Goal: Task Accomplishment & Management: Use online tool/utility

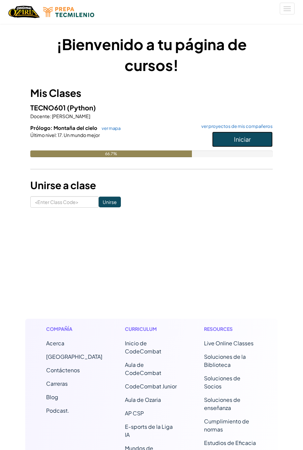
click at [247, 140] on span "Iniciar" at bounding box center [242, 139] width 17 height 8
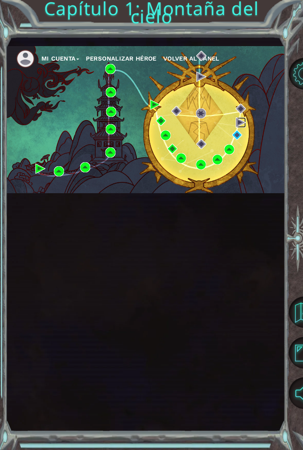
click at [241, 123] on img at bounding box center [241, 123] width 10 height 10
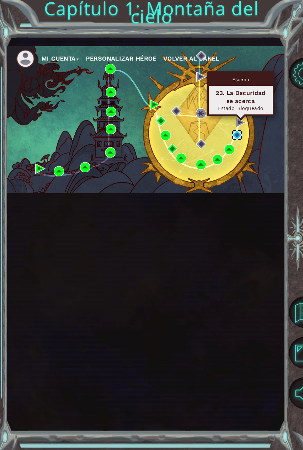
click at [237, 134] on img at bounding box center [237, 135] width 10 height 10
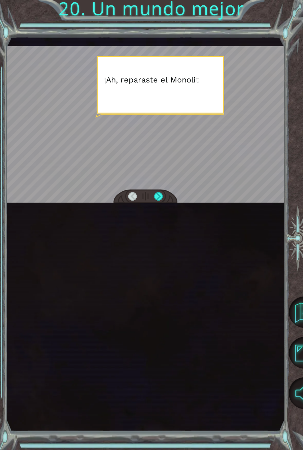
click at [226, 92] on div at bounding box center [145, 124] width 279 height 157
click at [236, 104] on div at bounding box center [145, 124] width 279 height 157
click at [247, 101] on div at bounding box center [145, 124] width 279 height 157
click at [60, 58] on div at bounding box center [145, 124] width 279 height 157
click at [265, 93] on div at bounding box center [145, 124] width 279 height 157
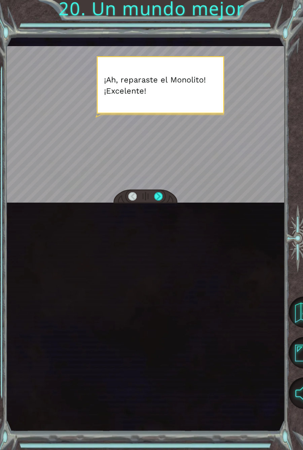
click at [269, 92] on div at bounding box center [145, 124] width 279 height 157
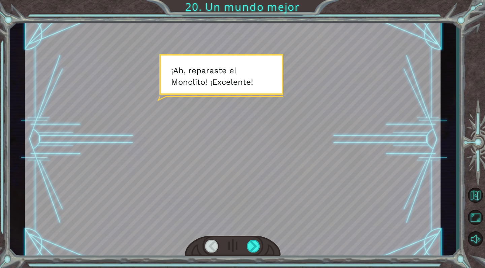
click at [303, 74] on div at bounding box center [233, 140] width 416 height 234
click at [303, 71] on div at bounding box center [233, 140] width 416 height 234
click at [92, 66] on div at bounding box center [233, 140] width 416 height 234
click at [256, 252] on div at bounding box center [253, 246] width 13 height 12
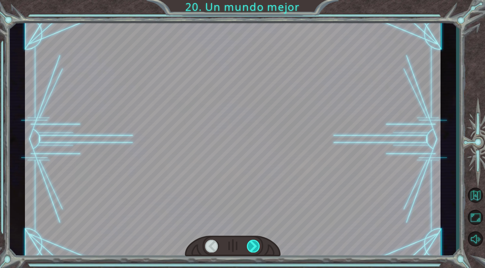
click at [254, 252] on div at bounding box center [253, 246] width 13 height 12
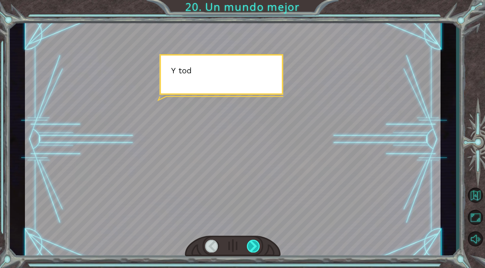
click at [256, 247] on div at bounding box center [253, 246] width 13 height 12
click at [256, 250] on div at bounding box center [253, 246] width 13 height 12
click at [256, 249] on div at bounding box center [253, 246] width 13 height 12
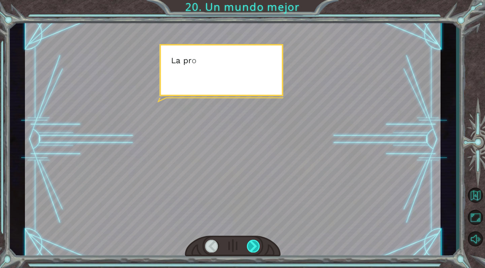
click at [253, 245] on div at bounding box center [253, 246] width 13 height 12
click at [251, 250] on div at bounding box center [253, 246] width 13 height 12
click at [254, 248] on div at bounding box center [253, 246] width 13 height 12
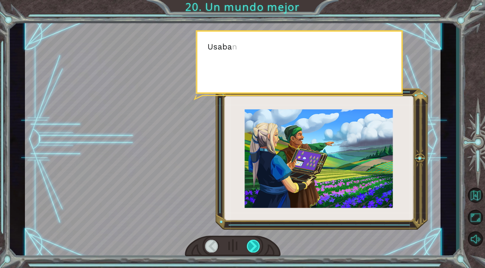
click at [256, 251] on div at bounding box center [253, 246] width 13 height 12
click at [255, 255] on div at bounding box center [233, 246] width 96 height 21
click at [255, 250] on div at bounding box center [253, 246] width 13 height 12
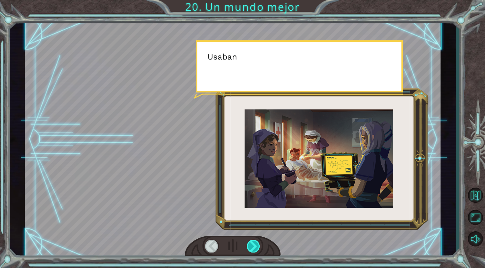
click at [252, 250] on div at bounding box center [253, 246] width 13 height 12
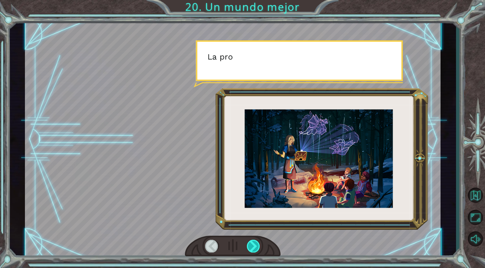
click at [254, 252] on div at bounding box center [253, 246] width 13 height 12
click at [255, 248] on div at bounding box center [253, 246] width 13 height 12
click at [255, 247] on div at bounding box center [253, 246] width 13 height 12
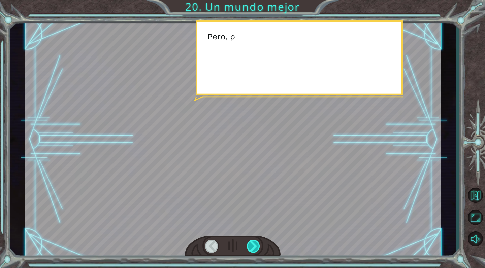
click at [254, 246] on div at bounding box center [253, 246] width 13 height 12
click at [256, 242] on div at bounding box center [253, 246] width 13 height 12
click at [253, 242] on div at bounding box center [253, 246] width 13 height 12
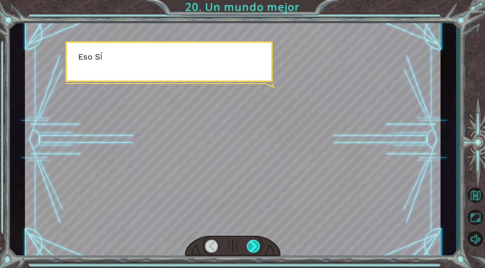
click at [255, 243] on div at bounding box center [253, 246] width 13 height 12
click at [257, 244] on div at bounding box center [253, 246] width 13 height 12
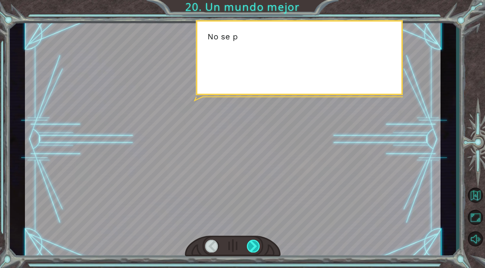
click at [257, 244] on div at bounding box center [253, 246] width 13 height 12
click at [252, 243] on div at bounding box center [253, 246] width 13 height 12
click at [253, 245] on div at bounding box center [253, 246] width 13 height 12
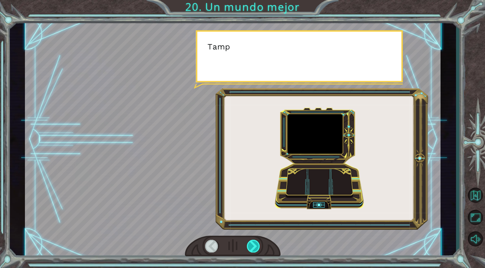
click at [252, 244] on div at bounding box center [253, 246] width 13 height 12
click at [252, 243] on div at bounding box center [253, 246] width 13 height 12
click at [254, 244] on div at bounding box center [253, 246] width 13 height 12
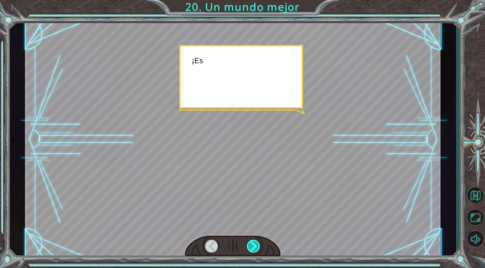
click at [252, 241] on div at bounding box center [253, 246] width 13 height 12
click at [253, 240] on div at bounding box center [253, 246] width 13 height 12
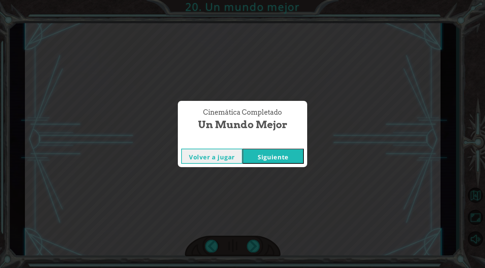
click at [252, 251] on div "Cinemática Completado Un mundo mejor Volver a jugar [GEOGRAPHIC_DATA]" at bounding box center [242, 134] width 485 height 268
click at [288, 162] on button "Siguiente" at bounding box center [272, 156] width 61 height 15
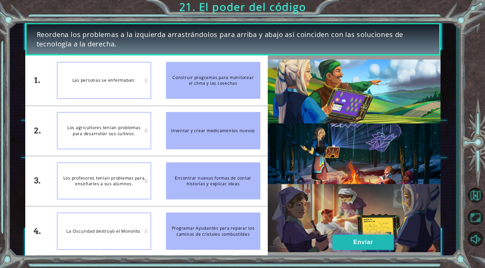
click at [303, 245] on button "Enviar" at bounding box center [362, 242] width 61 height 15
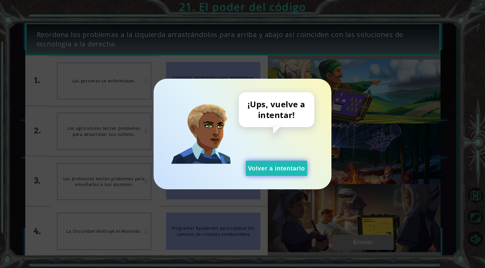
click at [291, 165] on button "Volver a intentarlo" at bounding box center [276, 168] width 61 height 15
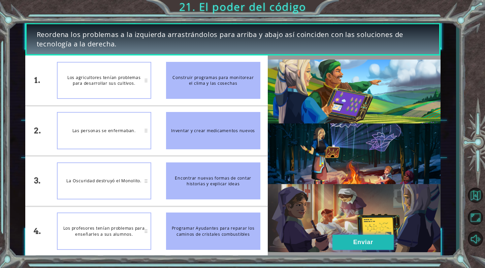
click at [303, 247] on button "Enviar" at bounding box center [362, 242] width 61 height 15
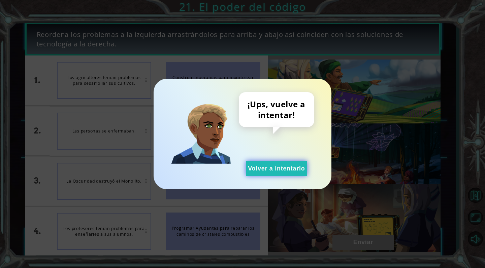
click at [298, 173] on button "Volver a intentarlo" at bounding box center [276, 168] width 61 height 15
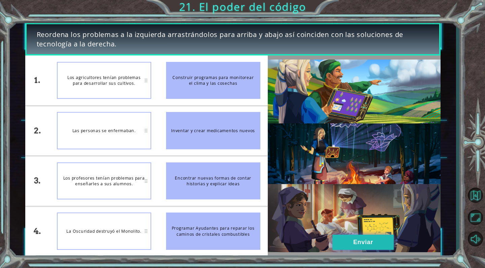
click at [303, 245] on button "Enviar" at bounding box center [362, 242] width 61 height 15
click at [303, 241] on button "Enviar" at bounding box center [362, 242] width 61 height 15
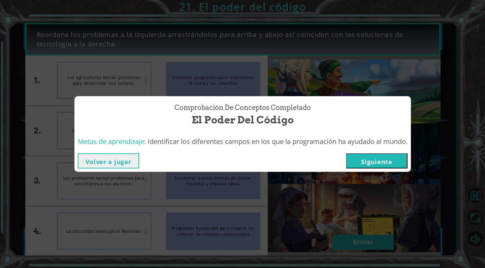
click at [303, 165] on button "Siguiente" at bounding box center [376, 161] width 61 height 15
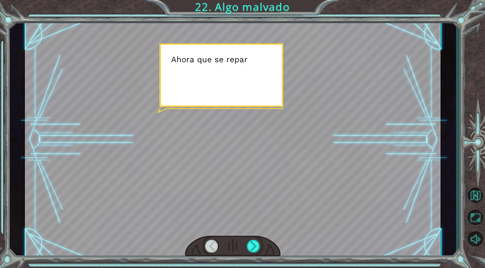
click at [303, 57] on div at bounding box center [233, 140] width 416 height 234
click at [259, 255] on div at bounding box center [233, 246] width 96 height 21
click at [252, 248] on div at bounding box center [253, 246] width 13 height 12
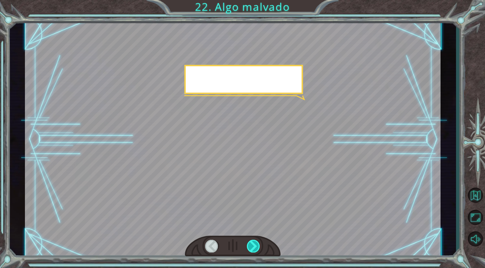
click at [248, 251] on div at bounding box center [253, 246] width 13 height 12
click at [253, 250] on div at bounding box center [253, 246] width 13 height 12
click at [253, 243] on div at bounding box center [253, 246] width 13 height 12
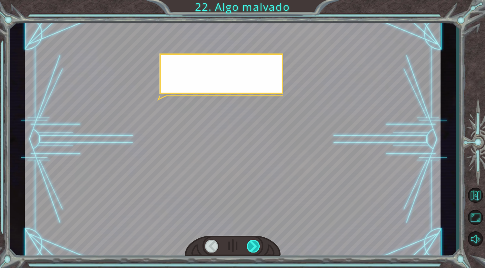
click at [253, 246] on div at bounding box center [253, 246] width 13 height 12
click at [254, 246] on div at bounding box center [253, 246] width 13 height 12
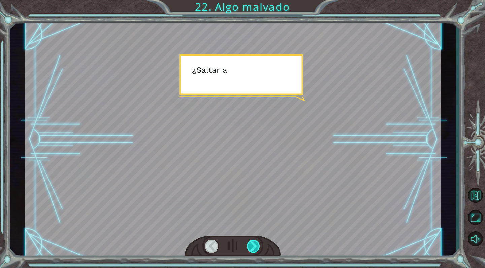
click at [254, 246] on div at bounding box center [253, 246] width 13 height 12
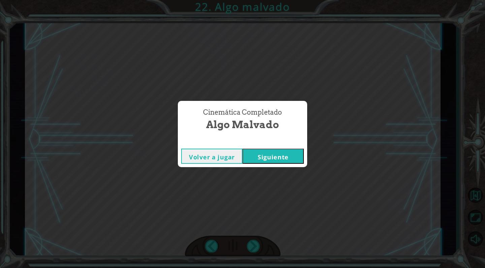
click at [280, 154] on button "Siguiente" at bounding box center [272, 156] width 61 height 15
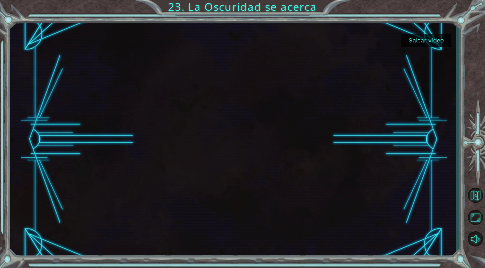
click at [303, 40] on button "Saltar video" at bounding box center [426, 40] width 51 height 13
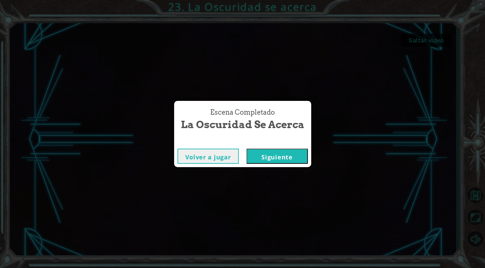
click at [293, 149] on button "Siguiente" at bounding box center [277, 156] width 61 height 15
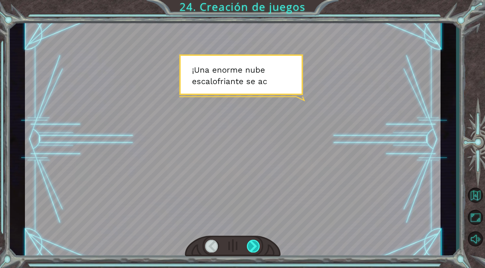
click at [249, 250] on div at bounding box center [253, 246] width 13 height 12
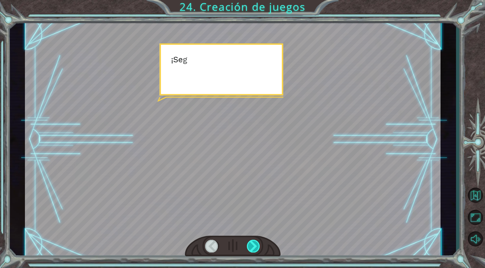
click at [253, 242] on div at bounding box center [253, 246] width 13 height 12
click at [254, 248] on div at bounding box center [253, 246] width 13 height 12
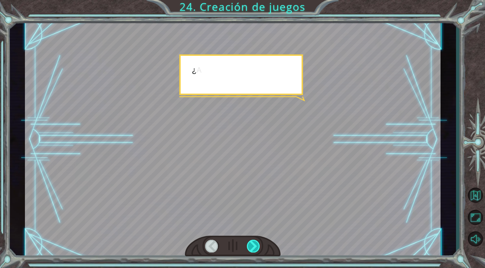
click at [251, 250] on div at bounding box center [253, 246] width 13 height 12
click at [249, 248] on div at bounding box center [253, 246] width 13 height 12
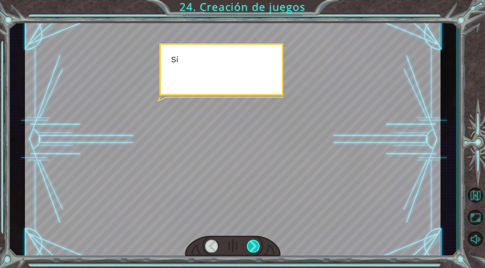
click at [256, 252] on div at bounding box center [253, 246] width 13 height 12
click at [258, 250] on div at bounding box center [253, 246] width 13 height 12
click at [251, 251] on div at bounding box center [253, 246] width 13 height 12
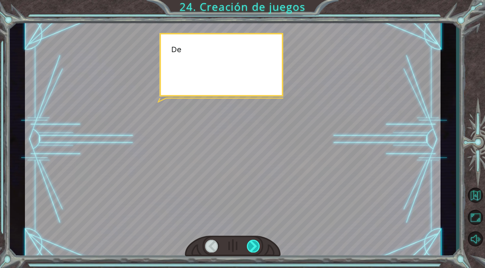
click at [249, 243] on div at bounding box center [253, 246] width 13 height 12
click at [247, 247] on div at bounding box center [253, 246] width 13 height 12
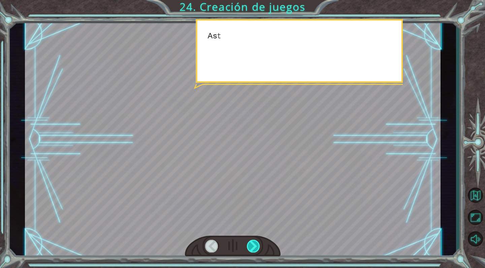
click at [253, 242] on div at bounding box center [253, 246] width 13 height 12
click at [251, 244] on div at bounding box center [253, 246] width 13 height 12
click at [253, 247] on div at bounding box center [253, 246] width 13 height 12
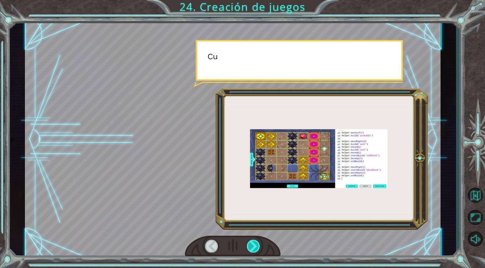
click at [255, 243] on div at bounding box center [253, 246] width 13 height 12
click at [253, 248] on div at bounding box center [253, 246] width 13 height 12
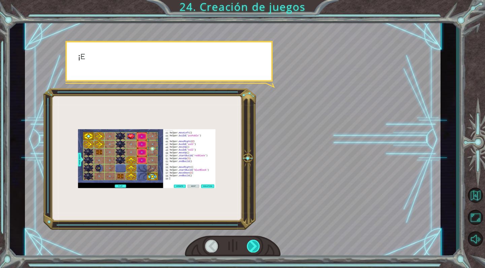
click at [250, 250] on div at bounding box center [253, 246] width 13 height 12
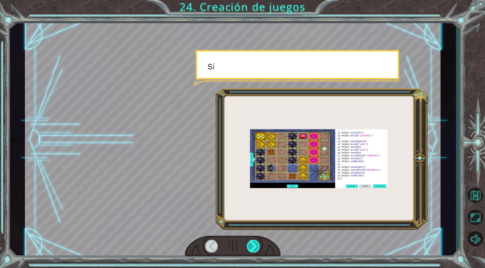
click at [252, 248] on div at bounding box center [253, 246] width 13 height 12
click at [254, 245] on div at bounding box center [253, 246] width 13 height 12
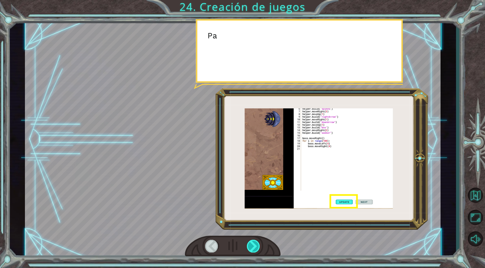
click at [254, 245] on div at bounding box center [253, 246] width 13 height 12
click at [253, 249] on div at bounding box center [253, 246] width 13 height 12
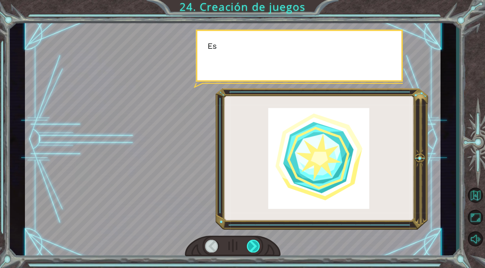
click at [253, 249] on div at bounding box center [253, 246] width 13 height 12
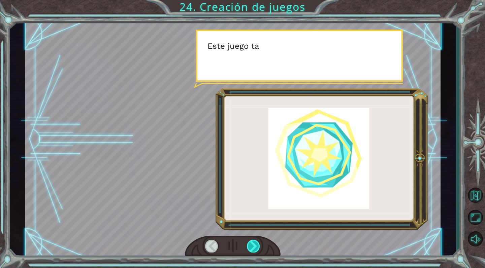
click at [252, 250] on div at bounding box center [253, 246] width 13 height 12
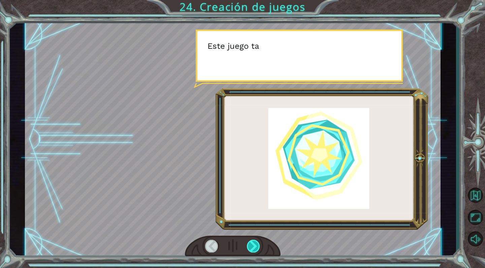
click at [252, 250] on div at bounding box center [253, 246] width 13 height 12
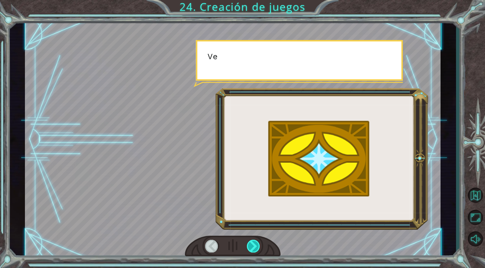
click at [249, 250] on div at bounding box center [253, 246] width 13 height 12
click at [250, 249] on div at bounding box center [253, 246] width 13 height 12
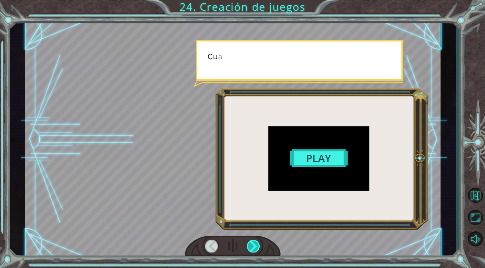
click at [250, 245] on div at bounding box center [253, 246] width 13 height 12
click at [251, 246] on div at bounding box center [253, 246] width 13 height 12
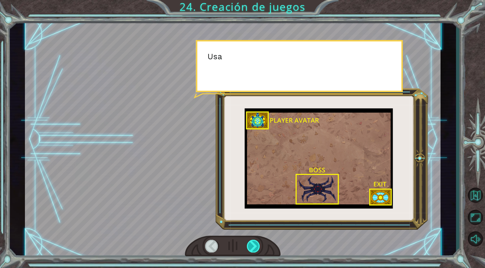
click at [251, 245] on div at bounding box center [253, 246] width 13 height 12
click at [250, 242] on div at bounding box center [253, 246] width 13 height 12
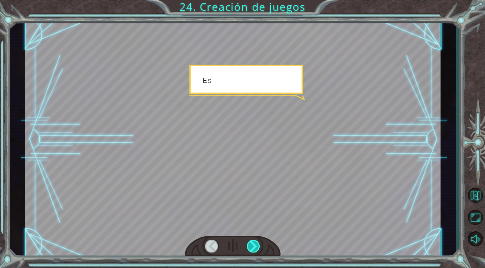
click at [251, 242] on div at bounding box center [253, 246] width 13 height 12
click at [252, 246] on div at bounding box center [253, 246] width 13 height 12
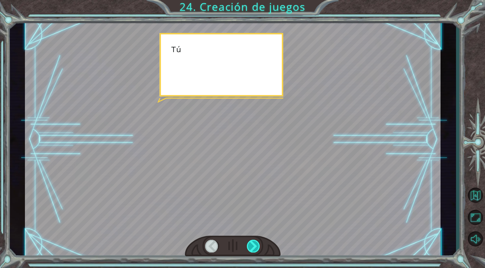
click at [255, 245] on div at bounding box center [253, 246] width 13 height 12
click at [253, 248] on div at bounding box center [253, 246] width 13 height 12
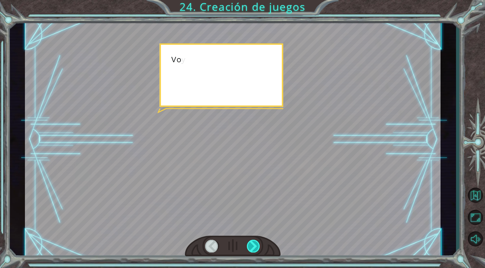
click at [253, 244] on div at bounding box center [253, 246] width 13 height 12
click at [254, 245] on div at bounding box center [253, 246] width 13 height 12
click at [254, 249] on div at bounding box center [253, 246] width 13 height 12
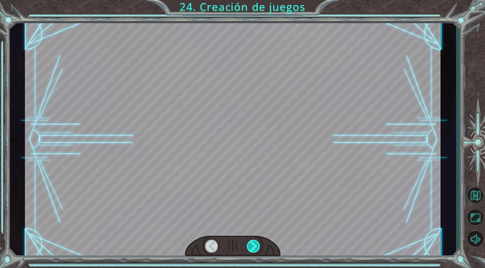
click at [251, 247] on div at bounding box center [253, 246] width 13 height 12
click at [252, 247] on div at bounding box center [253, 246] width 13 height 12
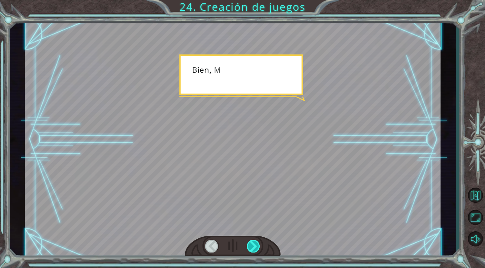
click at [256, 246] on div at bounding box center [253, 246] width 13 height 12
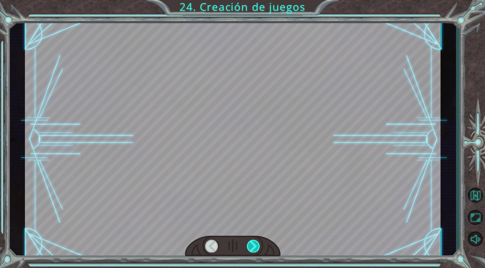
click at [256, 246] on div at bounding box center [253, 246] width 13 height 12
click at [255, 246] on div at bounding box center [253, 246] width 13 height 12
click at [256, 246] on div at bounding box center [253, 246] width 13 height 12
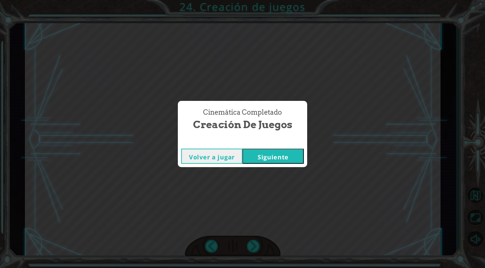
click at [276, 155] on button "Siguiente" at bounding box center [272, 156] width 61 height 15
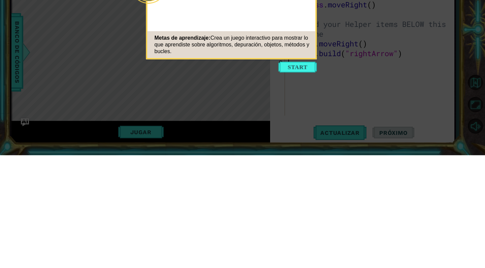
click at [301, 170] on div "Metas de aprendizaje: Crea un juego interactivo para mostrar lo que aprendiste …" at bounding box center [232, 157] width 168 height 27
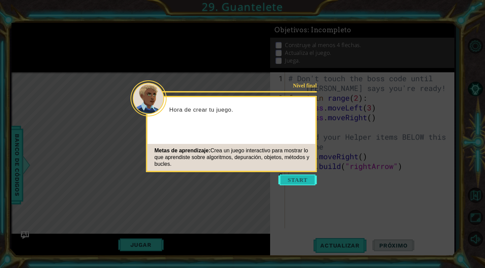
click at [299, 182] on button "Start" at bounding box center [298, 180] width 38 height 11
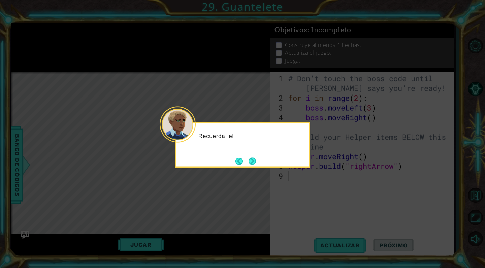
click at [285, 181] on icon at bounding box center [242, 134] width 485 height 268
click at [256, 163] on button "Next" at bounding box center [252, 161] width 7 height 7
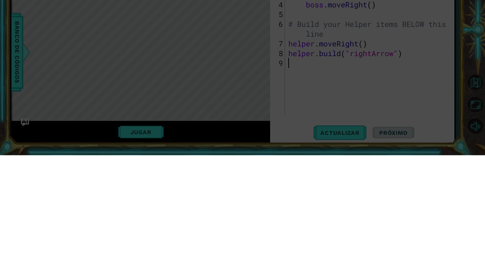
click at [303, 203] on icon at bounding box center [242, 42] width 485 height 452
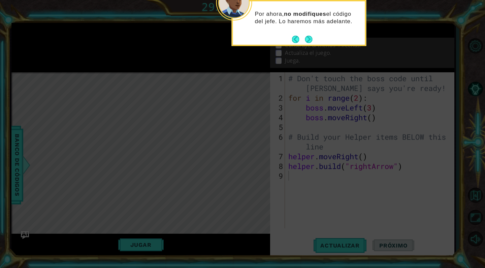
click at [303, 33] on div "Por ahora, no modifiques el código del jefe. Lo haremos más adelante." at bounding box center [299, 21] width 132 height 34
click at [303, 41] on button "Next" at bounding box center [308, 39] width 7 height 7
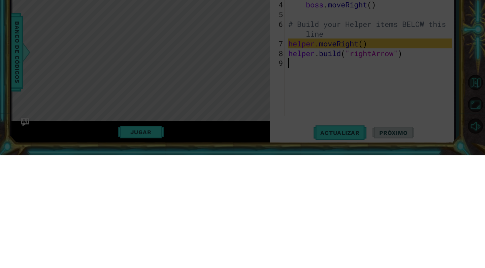
click at [303, 190] on icon at bounding box center [242, 42] width 485 height 452
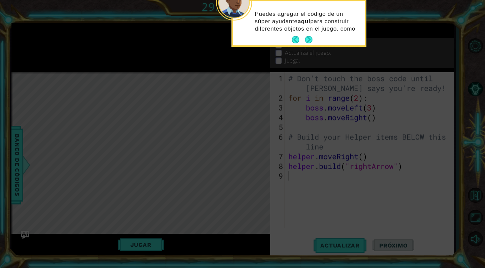
click at [303, 33] on p "Puedes agregar el código de un súper ayudante aquí para construir diferentes ob…" at bounding box center [307, 21] width 105 height 22
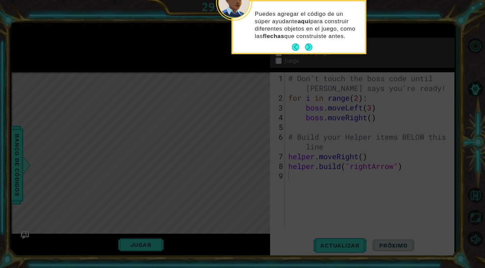
click at [303, 44] on div "Puedes agregar el código de un súper ayudante aquí para construir diferentes ob…" at bounding box center [299, 28] width 132 height 49
click at [303, 45] on button "Next" at bounding box center [308, 46] width 7 height 7
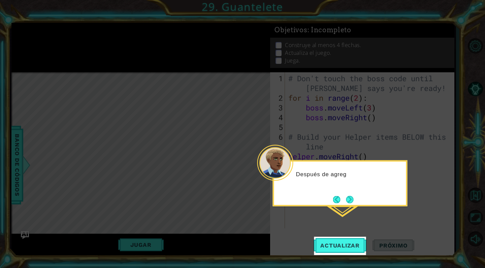
click at [303, 206] on icon at bounding box center [242, 134] width 485 height 268
click at [303, 247] on span "Actualizar" at bounding box center [340, 245] width 53 height 7
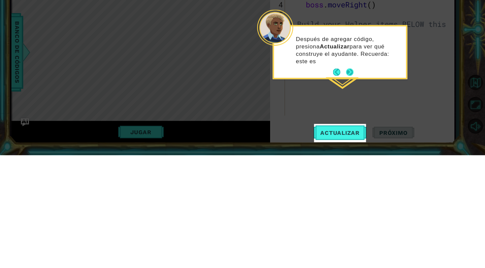
click at [303, 182] on button "Next" at bounding box center [349, 185] width 7 height 7
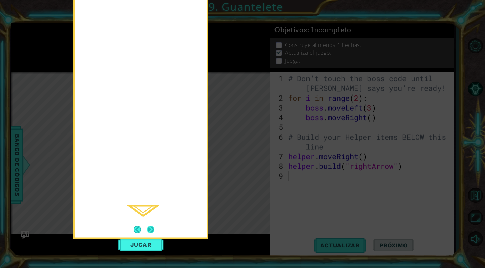
click at [154, 226] on button "Next" at bounding box center [150, 229] width 7 height 7
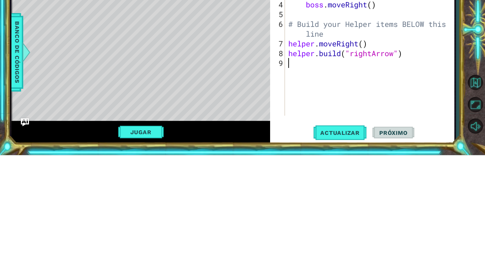
click at [265, 189] on div "Level Map" at bounding box center [166, 171] width 311 height 198
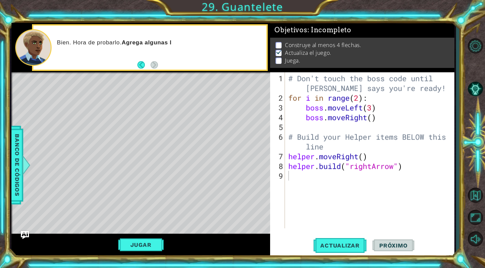
click at [303, 112] on div "# Don't touch the boss code until Vega says you're ready! for i in range ( 2 ) …" at bounding box center [371, 166] width 169 height 186
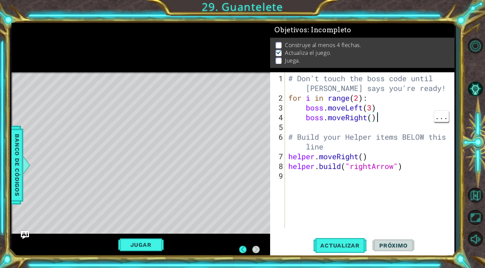
scroll to position [0, 4]
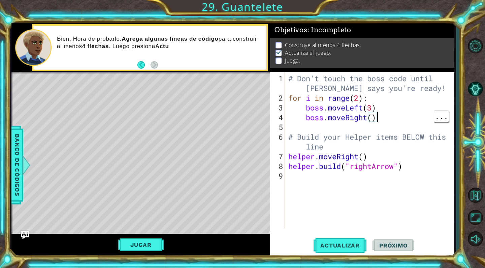
click at [303, 108] on div "# Don't touch the boss code until Vega says you're ready! for i in range ( 2 ) …" at bounding box center [371, 166] width 169 height 186
click at [303, 119] on div "# Don't touch the boss code until Vega says you're ready! for i in range ( 2 ) …" at bounding box center [371, 166] width 169 height 186
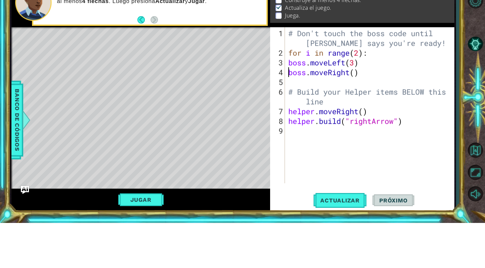
click at [303, 117] on div "# Don't touch the boss code until Vega says you're ready! for i in range ( 2 ) …" at bounding box center [371, 166] width 169 height 186
click at [303, 110] on div "# Don't touch the boss code until Vega says you're ready! for i in range ( 2 ) …" at bounding box center [371, 166] width 169 height 186
type textarea "boss.moveLeft(3)"
click at [271, 116] on div "boss.moveLeft(3) 1 2 3 4 5 6 7 8 9 # Don't touch the boss code until Vega says …" at bounding box center [361, 150] width 182 height 156
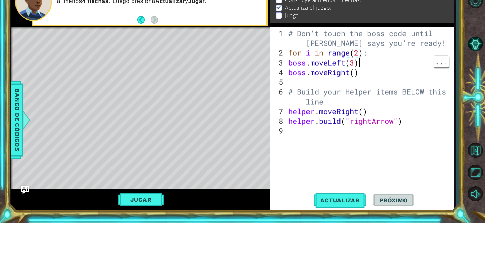
click at [271, 116] on div "boss.moveLeft(3) 1 2 3 4 5 6 7 8 9 # Don't touch the boss code until Vega says …" at bounding box center [361, 150] width 182 height 156
click at [256, 143] on div "Level Map" at bounding box center [166, 171] width 311 height 198
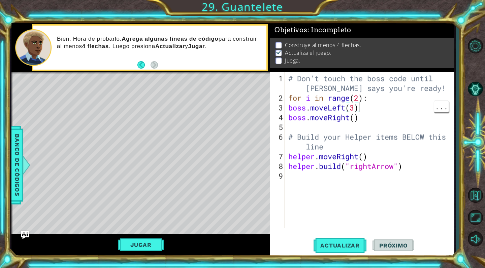
click at [277, 94] on div "2" at bounding box center [277, 98] width 13 height 10
click at [253, 95] on div "Level Map" at bounding box center [166, 171] width 311 height 198
click at [151, 248] on button "Jugar" at bounding box center [140, 245] width 45 height 13
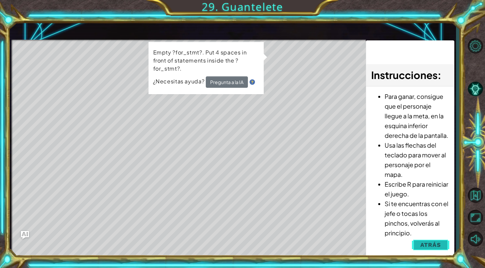
click at [303, 251] on button "Atrás" at bounding box center [430, 244] width 37 height 13
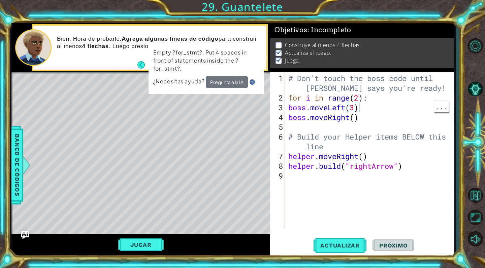
click at [154, 256] on div "Jugar" at bounding box center [140, 245] width 259 height 22
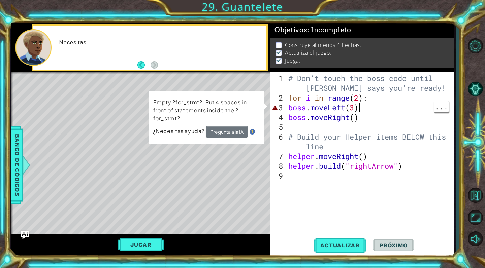
click at [303, 103] on div "# Don't touch the boss code until Vega says you're ready! for i in range ( 2 ) …" at bounding box center [371, 166] width 169 height 186
click at [303, 109] on div "# Don't touch the boss code until Vega says you're ready! for i in range ( 2 ) …" at bounding box center [371, 166] width 169 height 186
click at [303, 112] on span "..." at bounding box center [441, 106] width 14 height 11
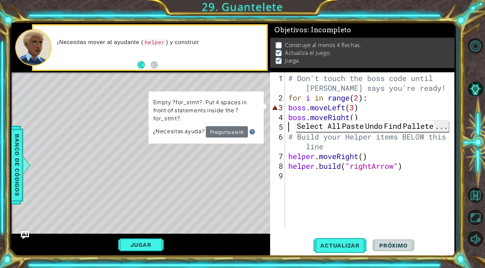
scroll to position [0, 0]
click at [303, 85] on div "# Don't touch the boss code until Vega says you're ready! for i in range ( 2 ) …" at bounding box center [371, 166] width 169 height 186
type textarea "# Don't touch the boss code until Vega says you're ready!"
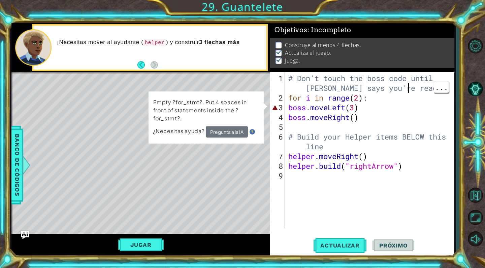
scroll to position [0, 11]
click at [303, 242] on button "Actualizar" at bounding box center [340, 246] width 53 height 19
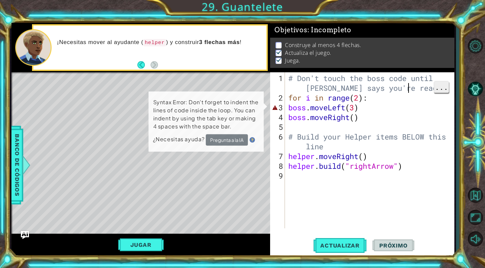
click at [303, 93] on span "..." at bounding box center [441, 86] width 14 height 11
click at [303, 120] on div "..." at bounding box center [441, 126] width 15 height 12
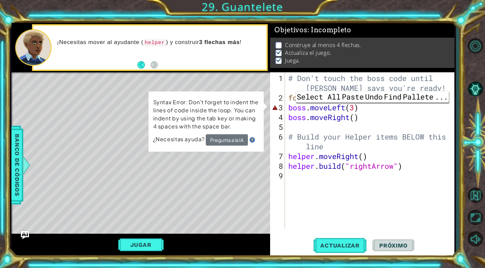
click at [303, 111] on div "1 ההההההההההההההההההההההההההההההההההההההההההההההההההההההההההההההההההההההההההההה…" at bounding box center [242, 134] width 485 height 268
click at [298, 108] on div "# Don't touch the boss code until Vega says you're ready! for i in range ( 2 ) …" at bounding box center [371, 166] width 169 height 186
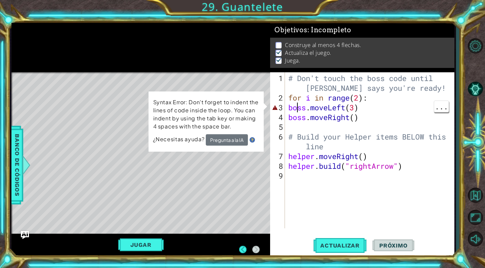
scroll to position [0, 0]
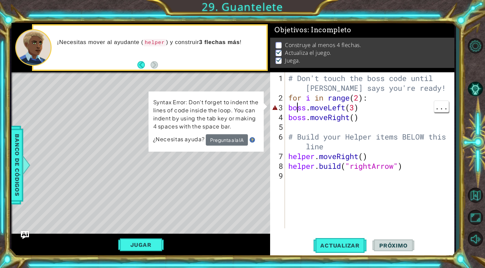
click at [303, 82] on div "# Don't touch the boss code until Vega says you're ready! for i in range ( 2 ) …" at bounding box center [371, 166] width 169 height 186
click at [261, 82] on div "Level Map" at bounding box center [166, 171] width 311 height 198
click at [156, 242] on button "Jugar" at bounding box center [140, 245] width 45 height 13
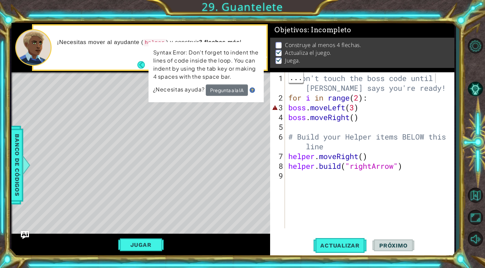
click at [303, 110] on div "# Don't touch the boss code until Vega says you're ready! for i in range ( 2 ) …" at bounding box center [371, 166] width 169 height 186
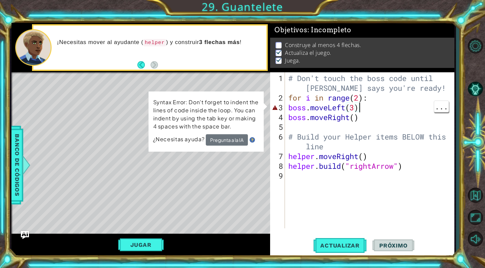
click at [303, 109] on div "# Don't touch the boss code until Vega says you're ready! for i in range ( 2 ) …" at bounding box center [371, 166] width 169 height 186
click at [303, 107] on div "# Don't touch the boss code until Vega says you're ready! for i in range ( 2 ) …" at bounding box center [371, 166] width 169 height 186
click at [303, 106] on div "# Don't touch the boss code until Vega says you're ready! for i in range ( 2 ) …" at bounding box center [371, 166] width 169 height 186
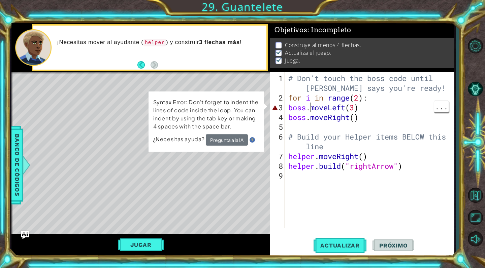
click at [303, 97] on div "# Don't touch the boss code until Vega says you're ready! for i in range ( 2 ) …" at bounding box center [371, 166] width 169 height 186
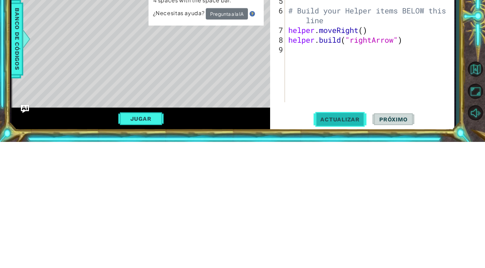
click at [303, 241] on button "Actualizar" at bounding box center [340, 246] width 53 height 19
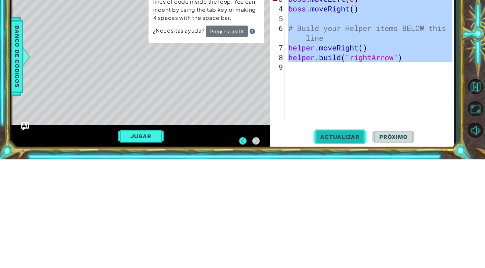
scroll to position [22, 0]
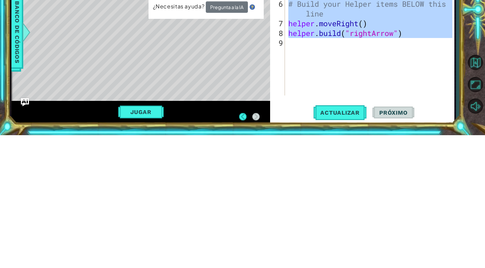
click at [303, 247] on span "Próximo" at bounding box center [393, 245] width 42 height 7
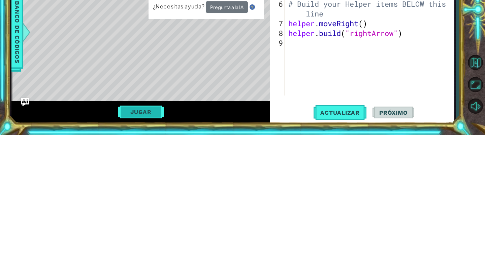
click at [135, 241] on button "Jugar" at bounding box center [140, 245] width 45 height 13
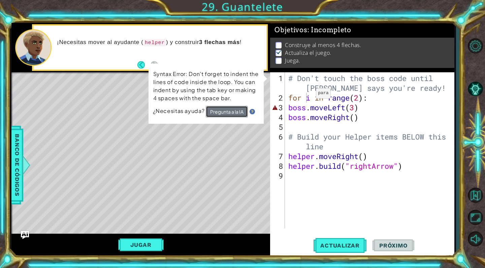
click at [233, 117] on button "Pregunta a la IA" at bounding box center [227, 111] width 42 height 11
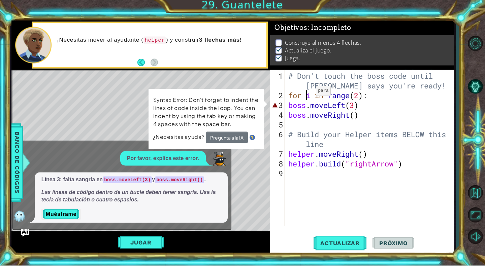
click at [303, 107] on div "# Don't touch the boss code until Vega says you're ready! for i in range ( 2 ) …" at bounding box center [371, 166] width 169 height 186
click at [303, 108] on div "# Don't touch the boss code until Vega says you're ready! for i in range ( 2 ) …" at bounding box center [371, 166] width 169 height 186
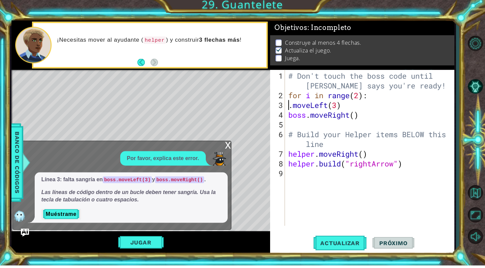
scroll to position [0, 0]
click at [303, 112] on div "# Don't touch the boss code until Vega says you're ready! for i in range ( 2 ) …" at bounding box center [371, 166] width 169 height 186
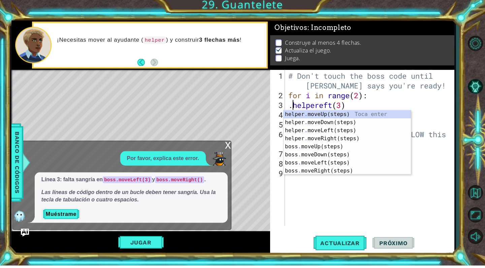
click at [303, 114] on div "helper . moveUp(steps) Toca enter helper . moveDown(steps) Toca enter helper . …" at bounding box center [347, 153] width 127 height 81
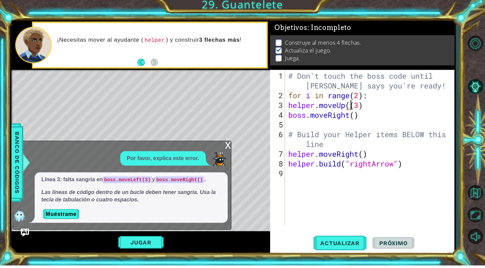
scroll to position [0, 3]
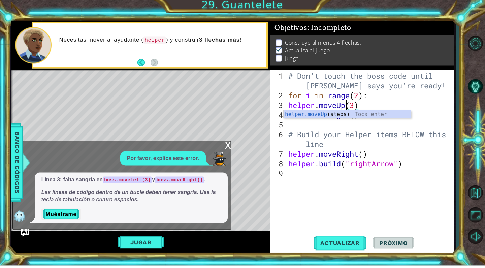
click at [303, 112] on div "1 2 3 4 5 6 7 8 9 # Don't touch the boss code until Vega says you're ready! for…" at bounding box center [242, 134] width 485 height 268
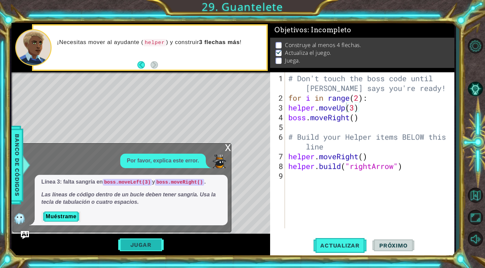
click at [154, 243] on button "Jugar" at bounding box center [140, 245] width 45 height 13
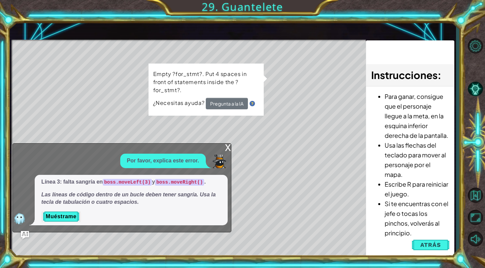
click at [227, 141] on div "Level Map" at bounding box center [166, 139] width 311 height 198
click at [303, 247] on span "Atrás" at bounding box center [430, 245] width 21 height 7
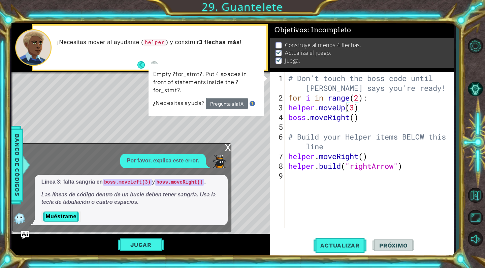
click at [303, 109] on div "# Don't touch the boss code until Vega says you're ready! for i in range ( 2 ) …" at bounding box center [371, 166] width 169 height 186
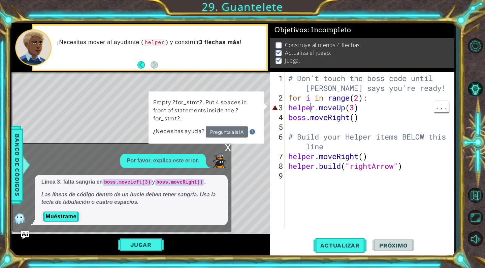
click at [303, 105] on div "# Don't touch the boss code until Vega says you're ready! for i in range ( 2 ) …" at bounding box center [371, 166] width 169 height 186
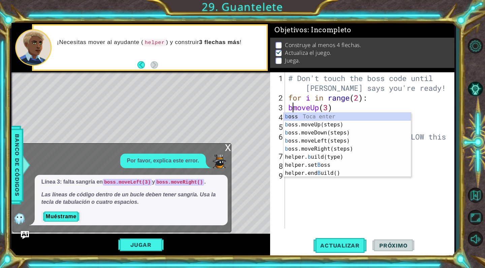
scroll to position [0, 0]
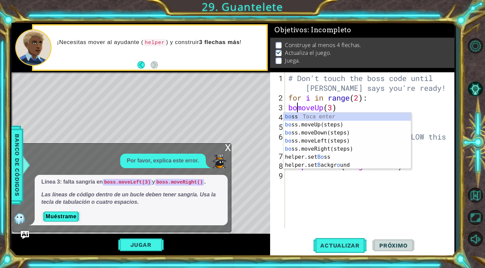
click at [303, 118] on div "bo ss Toca enter bo ss.moveUp(steps) Toca enter bo ss.moveDown(steps) Toca ente…" at bounding box center [347, 149] width 127 height 73
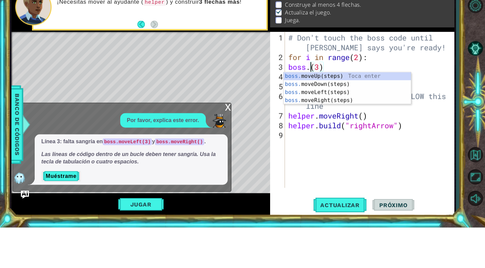
click at [303, 142] on div "boss. moveUp(steps) Toca enter boss. moveDown(steps) Toca enter boss. moveLeft(…" at bounding box center [347, 137] width 127 height 48
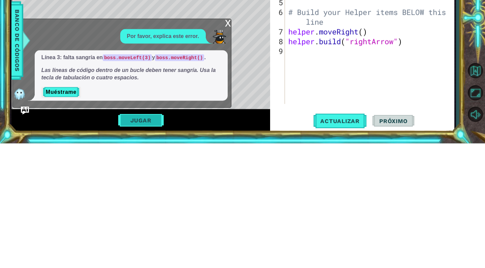
click at [137, 250] on button "Jugar" at bounding box center [140, 245] width 45 height 13
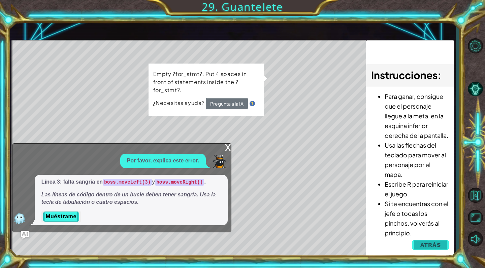
click at [303, 247] on span "Atrás" at bounding box center [430, 245] width 21 height 7
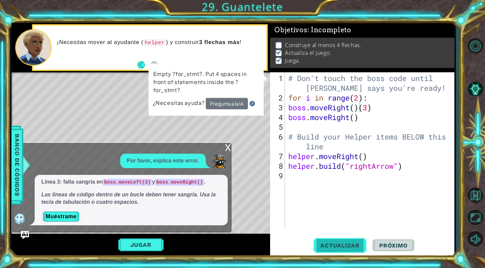
click at [303, 247] on span "Actualizar" at bounding box center [340, 245] width 53 height 7
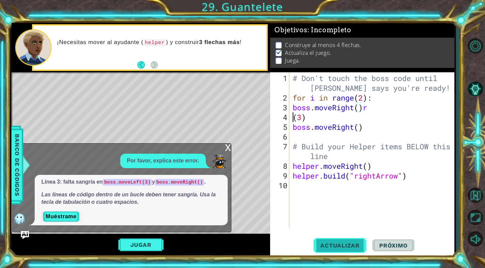
scroll to position [0, 0]
click at [303, 109] on div "# Don't touch the boss code until Vega says you're ready! for i in range ( 2 ) …" at bounding box center [373, 166] width 165 height 186
type textarea "boss.moveRight()r"
click at [224, 113] on div "Level Map" at bounding box center [166, 171] width 311 height 198
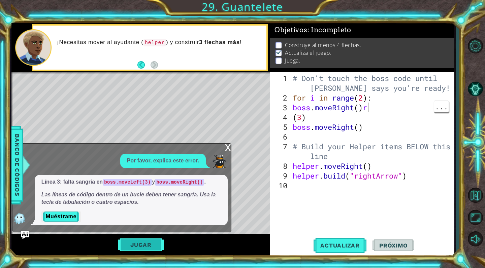
click at [148, 240] on button "Jugar" at bounding box center [140, 245] width 45 height 13
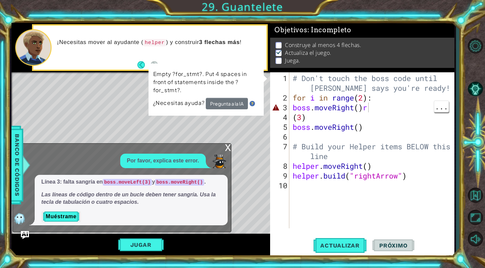
click at [303, 189] on div "# Don't touch the boss code until Vega says you're ready! for i in range ( 2 ) …" at bounding box center [373, 166] width 164 height 186
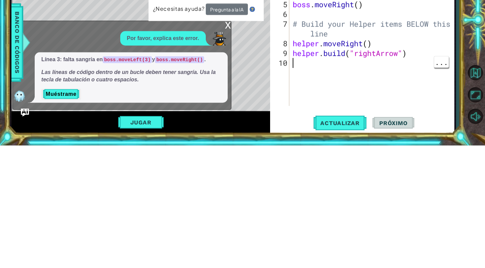
type textarea "5"
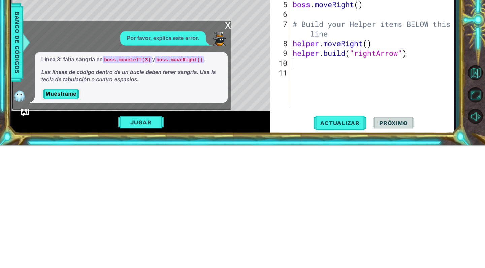
scroll to position [0, 0]
type textarea "r"
click at [258, 199] on div "Level Map" at bounding box center [166, 171] width 311 height 198
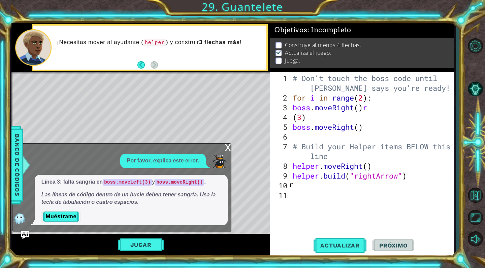
scroll to position [0, 0]
click at [148, 248] on button "Jugar" at bounding box center [140, 245] width 45 height 13
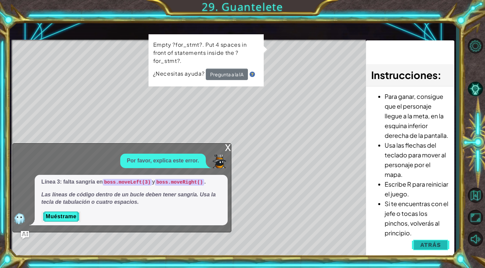
click at [303, 247] on span "Atrás" at bounding box center [430, 245] width 21 height 7
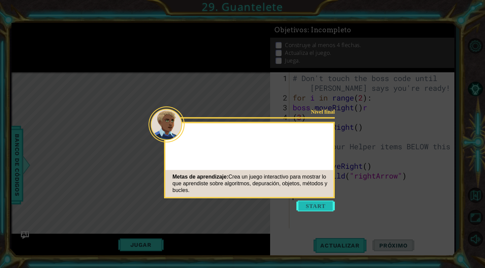
click at [317, 211] on button "Start" at bounding box center [315, 206] width 38 height 11
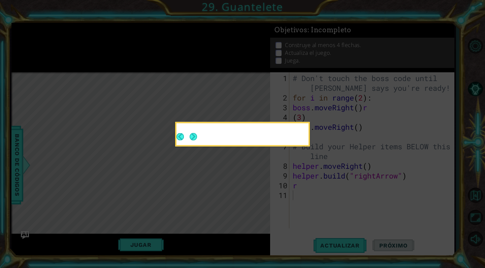
click at [328, 203] on icon at bounding box center [242, 134] width 485 height 268
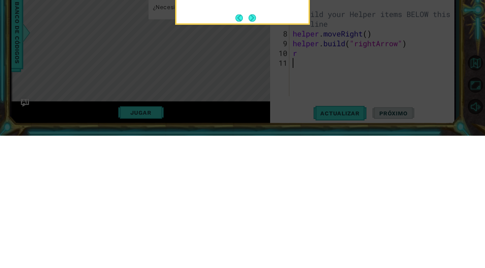
click at [256, 229] on icon at bounding box center [242, 134] width 485 height 268
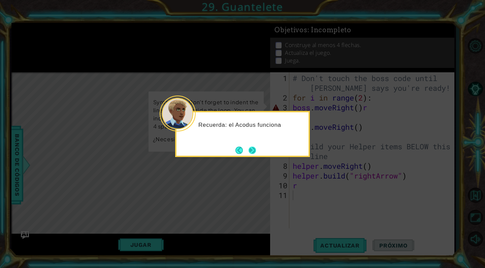
click at [253, 149] on button "Next" at bounding box center [252, 150] width 7 height 7
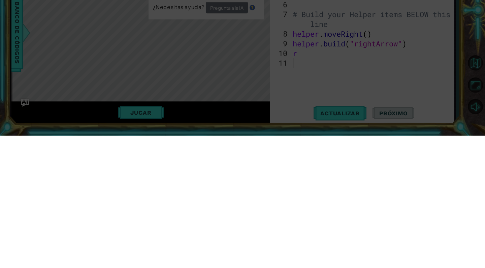
click at [268, 235] on icon at bounding box center [242, 42] width 485 height 452
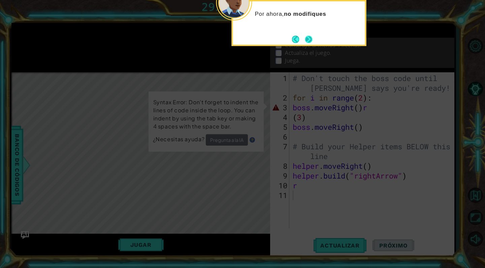
click at [313, 36] on button "Next" at bounding box center [308, 39] width 7 height 7
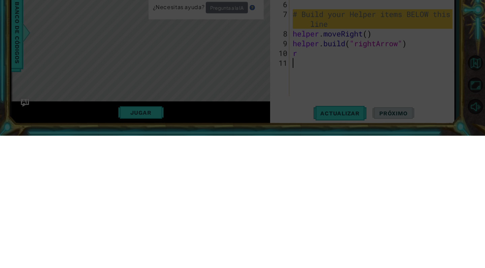
click at [328, 150] on icon at bounding box center [242, 42] width 485 height 452
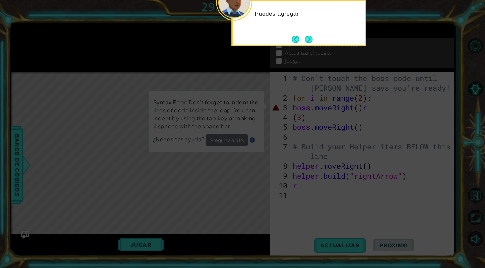
click at [321, 25] on div "Puedes agregar" at bounding box center [299, 17] width 132 height 27
click at [326, 19] on div "Puedes agregar el có" at bounding box center [299, 17] width 132 height 27
click at [327, 16] on p "Puedes agregar el código de" at bounding box center [307, 13] width 105 height 7
click at [325, 21] on div "Puedes agregar el código de" at bounding box center [299, 17] width 132 height 27
click at [313, 30] on div "Puedes agregar el código de un súp" at bounding box center [299, 17] width 132 height 27
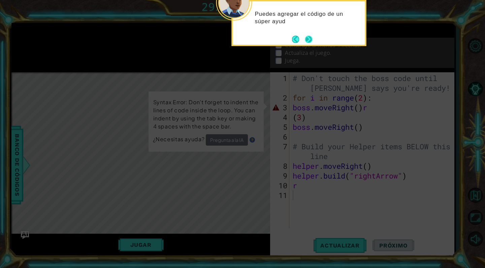
click at [310, 36] on button "Next" at bounding box center [308, 39] width 7 height 7
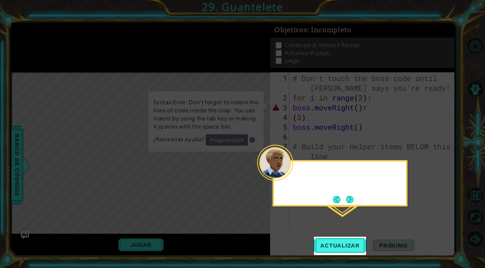
click at [310, 35] on icon at bounding box center [242, 134] width 485 height 268
click at [312, 33] on icon at bounding box center [242, 134] width 485 height 268
click at [353, 207] on icon at bounding box center [242, 134] width 485 height 268
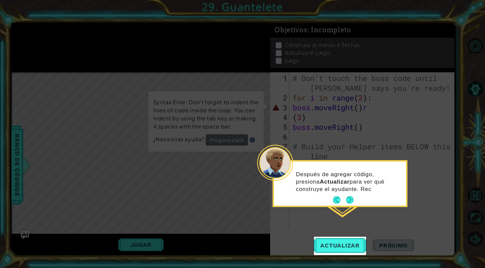
click at [349, 194] on div "Después de agregar código, presiona Actualizar para ver qué construye el ayudan…" at bounding box center [340, 184] width 132 height 41
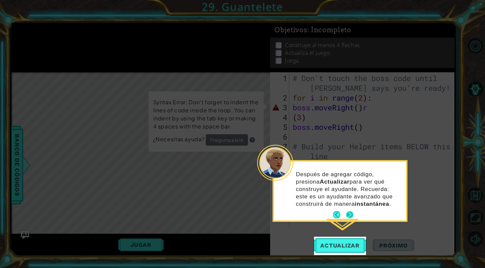
click at [352, 216] on button "Next" at bounding box center [349, 214] width 7 height 7
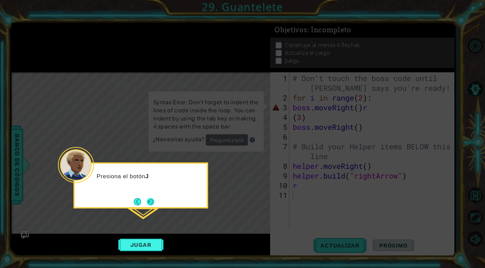
click at [149, 199] on button "Next" at bounding box center [150, 201] width 7 height 7
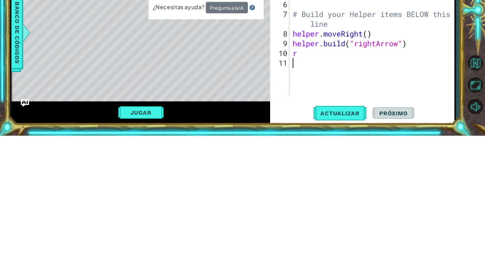
click at [212, 236] on div "Jugar" at bounding box center [140, 245] width 259 height 22
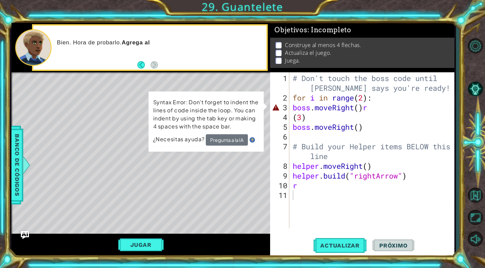
click at [255, 186] on div "Level Map" at bounding box center [166, 171] width 311 height 198
click at [276, 60] on p at bounding box center [278, 61] width 6 height 6
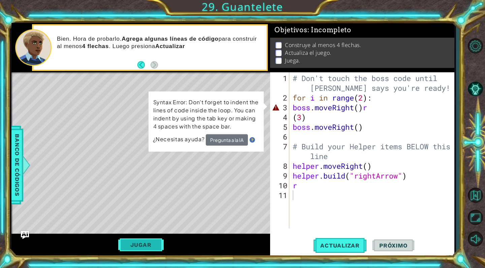
click at [152, 249] on button "Jugar" at bounding box center [140, 245] width 45 height 13
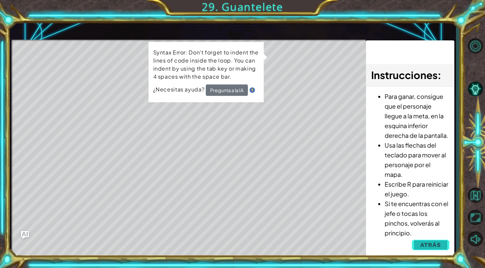
click at [434, 240] on button "Atrás" at bounding box center [430, 244] width 37 height 13
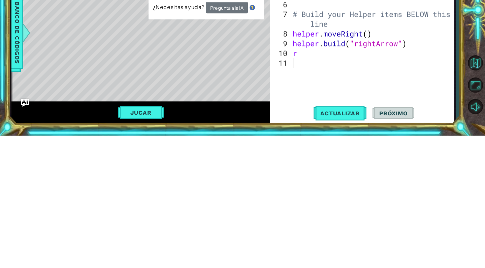
click at [340, 190] on div "# Don't touch the boss code until Vega says you're ready! for i in range ( 2 ) …" at bounding box center [373, 166] width 164 height 186
type textarea "r"
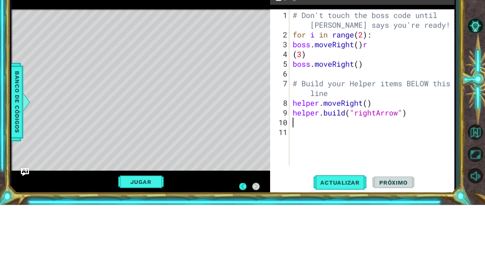
click at [0, 0] on span "..." at bounding box center [0, 0] width 0 height 0
type textarea "(3)"
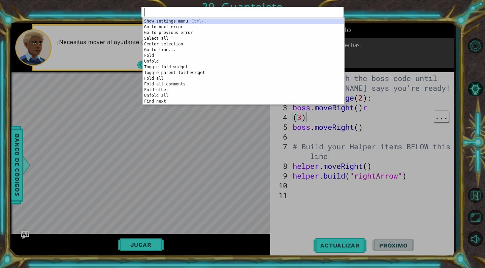
click at [424, 39] on div "1 ההההההההההההההההההההההההההההההההההההההההההההההההההההההההההההההההההההההההההההה…" at bounding box center [242, 134] width 485 height 268
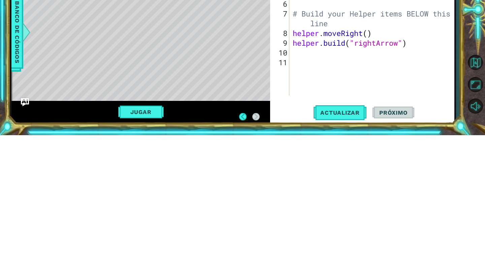
scroll to position [22, 0]
click at [427, 200] on div "# Don't touch the boss code until [PERSON_NAME] says you're ready! for i in ran…" at bounding box center [373, 166] width 164 height 186
click at [163, 191] on div "Level Map" at bounding box center [166, 171] width 311 height 198
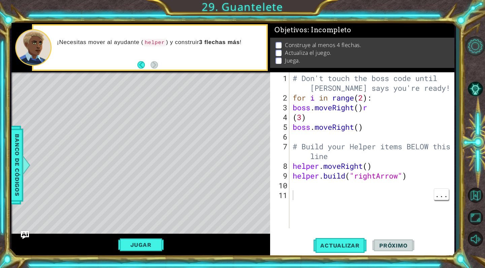
click at [478, 51] on button "Opciones de nivel" at bounding box center [475, 46] width 20 height 20
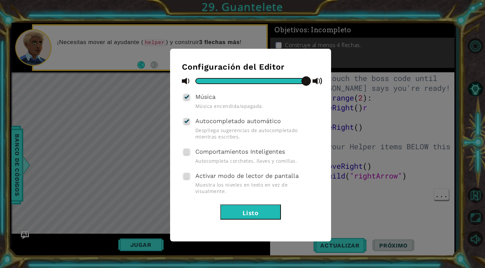
click at [266, 205] on button "Listo" at bounding box center [250, 212] width 61 height 15
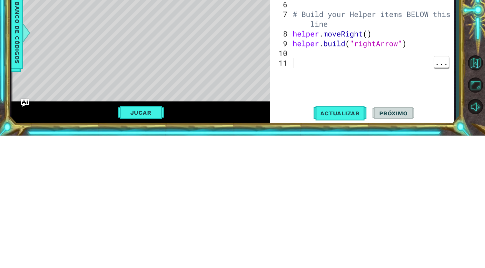
click at [461, 192] on div "1 ההההההההההההההההההההההההההההההההההההההההההההההההההההההההההההההההההההההההההההה…" at bounding box center [242, 134] width 485 height 268
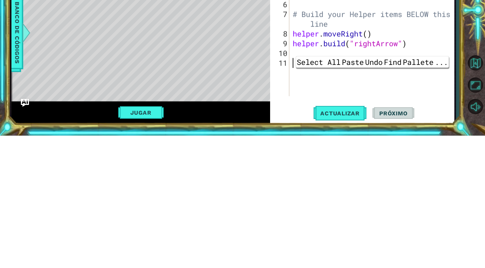
click at [435, 225] on div "# Don't touch the boss code until [PERSON_NAME] says you're ready! for i in ran…" at bounding box center [373, 166] width 164 height 186
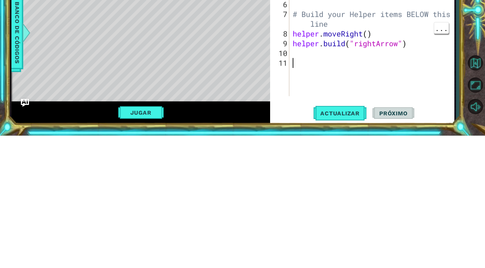
click at [436, 208] on div "# Don't touch the boss code until [PERSON_NAME] says you're ready! for i in ran…" at bounding box center [373, 166] width 164 height 186
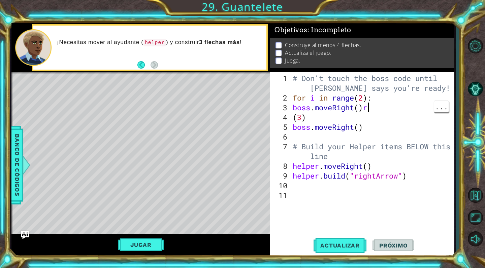
click at [364, 106] on div "# Don't touch the boss code until [PERSON_NAME] says you're ready! for i in ran…" at bounding box center [373, 166] width 164 height 186
click at [371, 109] on div "# Don't touch the boss code until [PERSON_NAME] says you're ready! for i in ran…" at bounding box center [373, 166] width 164 height 186
click at [288, 119] on div "4" at bounding box center [280, 117] width 18 height 10
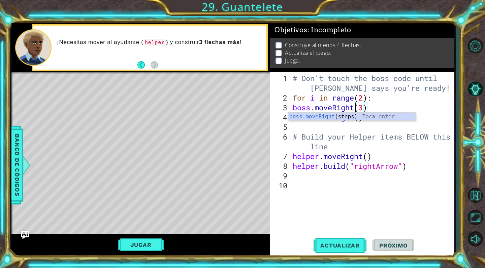
click at [0, 0] on span "..." at bounding box center [0, 0] width 0 height 0
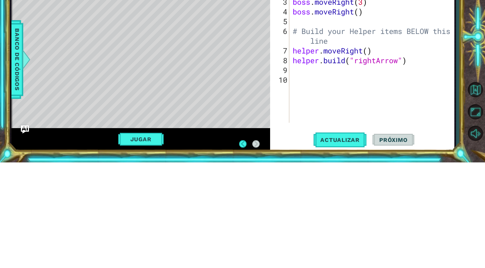
scroll to position [22, 0]
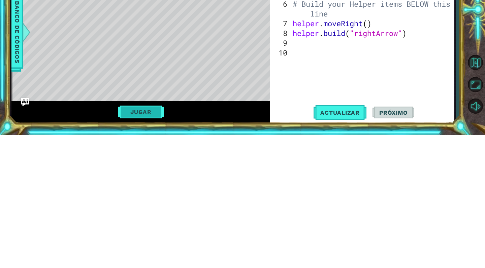
click at [136, 244] on button "Jugar" at bounding box center [140, 245] width 45 height 13
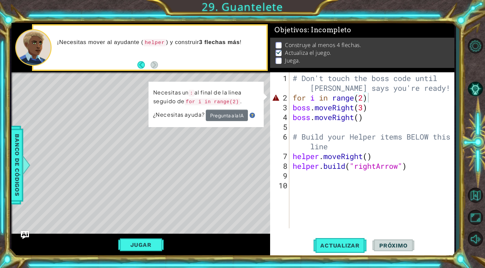
click at [311, 98] on div "# Don't touch the boss code until Vega says you're ready! for i in range ( 2 ) …" at bounding box center [373, 166] width 164 height 186
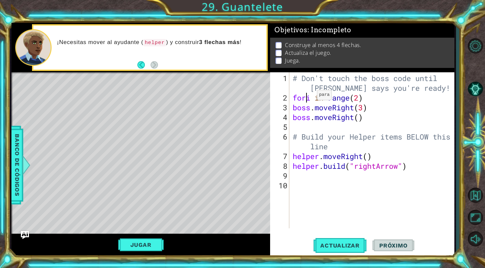
click at [316, 98] on div "# Don't touch the boss code until Vega says you're ready! fori in range ( 2 ) b…" at bounding box center [373, 166] width 164 height 186
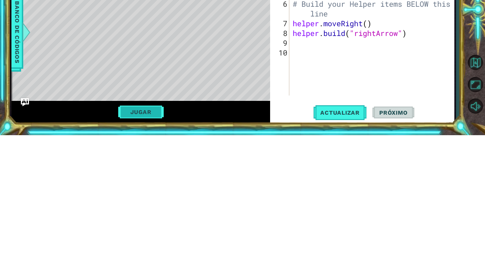
click at [146, 244] on button "Jugar" at bounding box center [140, 245] width 45 height 13
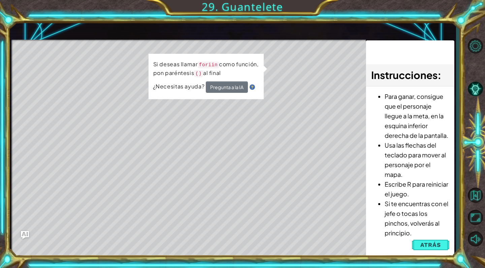
click at [429, 247] on div "Para ganar, consigue que el personaje llegue a la meta, en la esquina inferior …" at bounding box center [410, 167] width 88 height 160
click at [434, 242] on span "Atrás" at bounding box center [430, 245] width 21 height 7
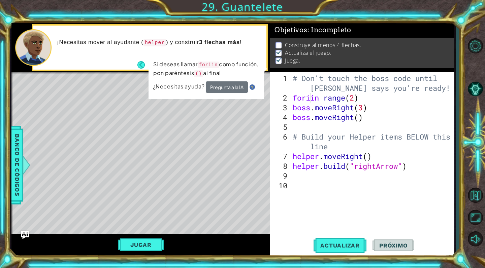
click at [314, 96] on div "# Don't touch the boss code until Vega says you're ready! foriin range ( 2 ) bo…" at bounding box center [373, 166] width 164 height 186
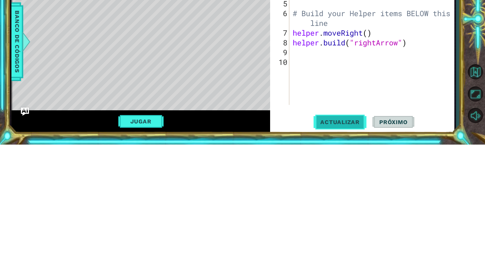
click at [348, 241] on button "Actualizar" at bounding box center [340, 246] width 53 height 19
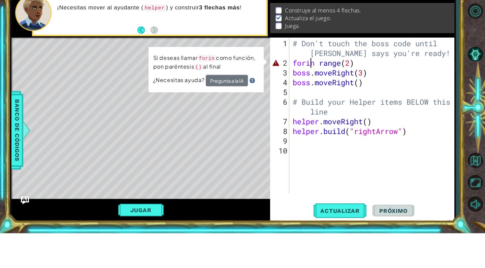
click at [323, 99] on div "# Don't touch the boss code until Vega says you're ready! forin range ( 2 ) bos…" at bounding box center [373, 166] width 164 height 186
click at [317, 96] on div "# Don't touch the boss code until Vega says you're ready! forin range ( 2 ) bos…" at bounding box center [373, 166] width 164 height 186
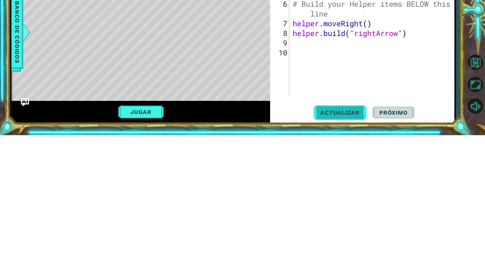
click at [349, 247] on span "Actualizar" at bounding box center [340, 245] width 53 height 7
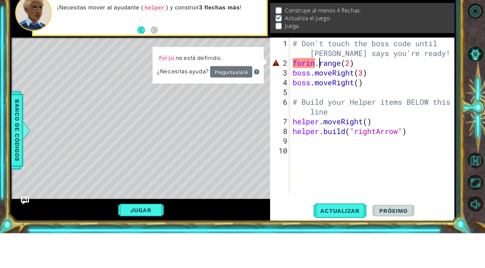
click at [309, 96] on div "# Don't touch the boss code until Vega says you're ready! forin . range ( 2 ) b…" at bounding box center [373, 166] width 164 height 186
click at [310, 100] on div "# Don't touch the boss code until Vega says you're ready! forin . range ( 2 ) b…" at bounding box center [373, 166] width 164 height 186
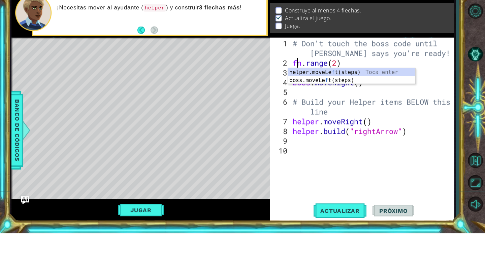
click at [305, 96] on div "# Don't touch the boss code until Vega says you're ready! fn . range ( 2 ) boss…" at bounding box center [373, 166] width 164 height 186
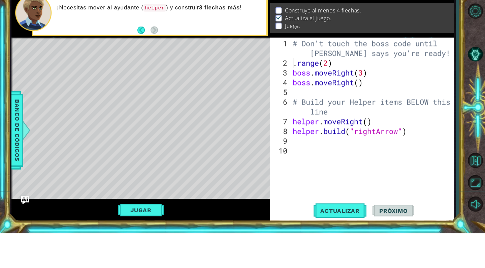
scroll to position [0, 0]
click at [308, 97] on div "forin 1 2 3 4 5 6 7 8 9 10 # Don't touch the boss code until Vega says you're r…" at bounding box center [361, 150] width 182 height 156
click at [339, 96] on div "# Don't touch the boss code until Vega says you're ready! . ranforinge ( 2 ) bo…" at bounding box center [373, 166] width 164 height 186
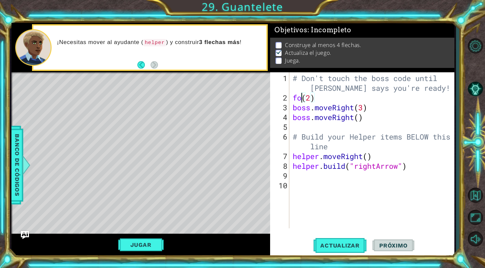
scroll to position [0, 0]
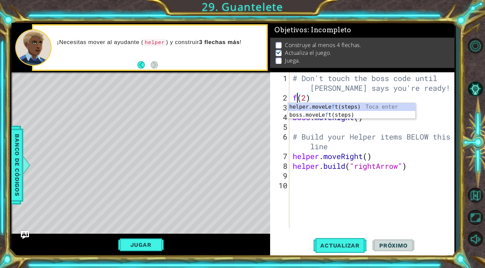
click at [377, 108] on div "helper.moveLe f t(steps) Toca enter boss.moveLe f t(steps) Toca enter" at bounding box center [351, 119] width 127 height 32
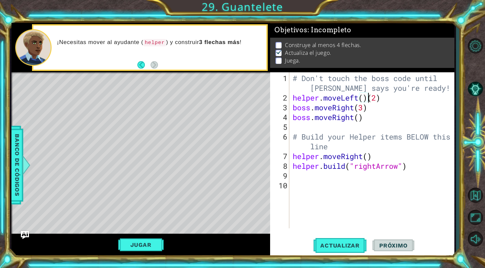
scroll to position [0, 3]
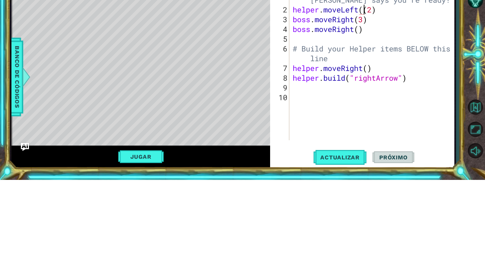
type textarea "helper.moveLeft(2)"
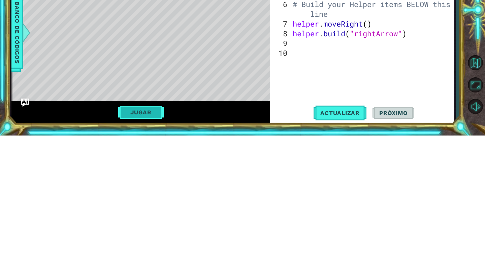
click at [139, 245] on button "Jugar" at bounding box center [140, 245] width 45 height 13
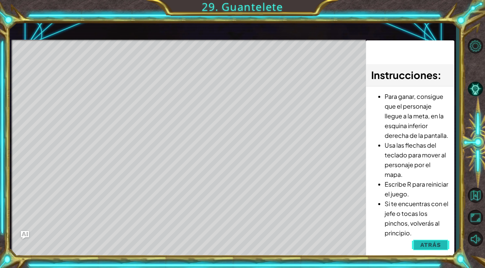
click at [435, 240] on button "Atrás" at bounding box center [430, 244] width 37 height 13
